Goal: Task Accomplishment & Management: Complete application form

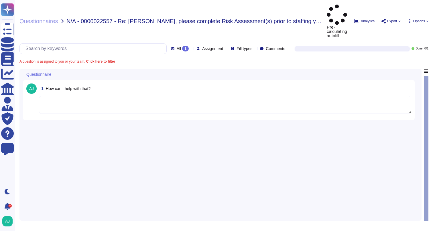
click at [106, 96] on textarea at bounding box center [225, 105] width 372 height 18
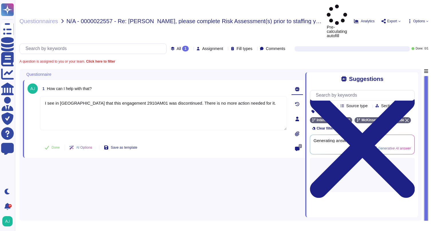
type textarea "I see in [GEOGRAPHIC_DATA] that this engagement 2910AM01 was discontinued. Ther…"
click at [57, 146] on span "Done" at bounding box center [56, 147] width 8 height 3
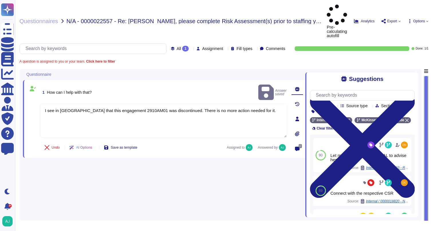
click at [97, 18] on span "N/A - 0000022557 - Re: [PERSON_NAME], please complete Risk Assessment(s) prior …" at bounding box center [194, 21] width 256 height 6
click at [46, 18] on span "Questionnaires" at bounding box center [38, 21] width 39 height 6
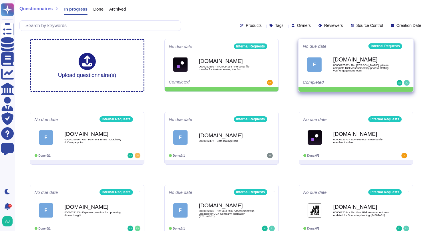
click at [409, 45] on icon at bounding box center [409, 45] width 1 height 1
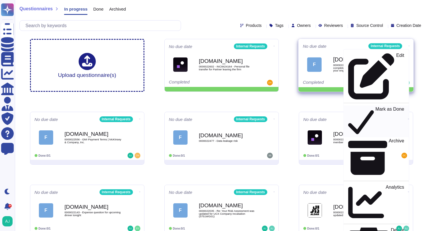
click at [376, 107] on p "Mark as Done" at bounding box center [390, 121] width 29 height 29
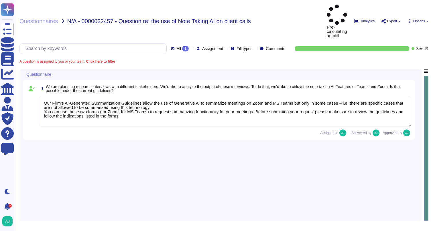
type textarea "Our Firm’s Ai-Generated Summarization Guidelines allow the use of Generative Ai…"
